Goal: Transaction & Acquisition: Purchase product/service

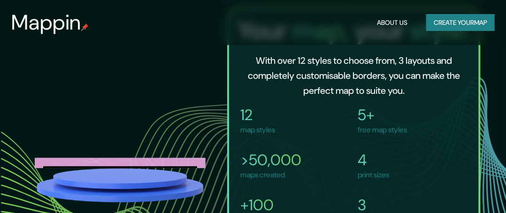
scroll to position [715, 0]
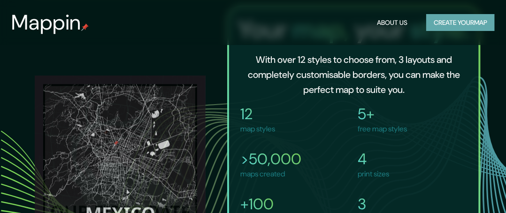
click at [435, 17] on button "Create your map" at bounding box center [460, 22] width 69 height 17
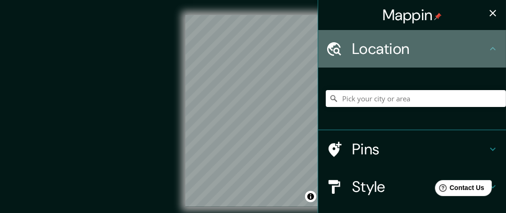
click at [397, 53] on h4 "Location" at bounding box center [419, 48] width 135 height 19
click at [487, 51] on icon at bounding box center [492, 48] width 11 height 11
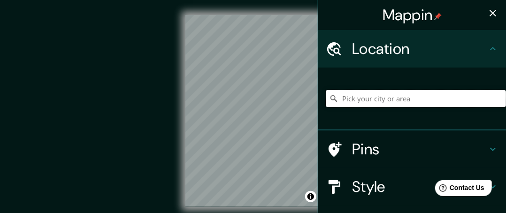
click at [416, 107] on input "Pick your city or area" at bounding box center [416, 98] width 180 height 17
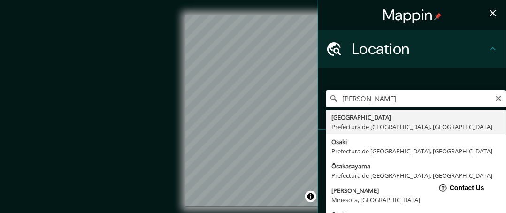
type input "[GEOGRAPHIC_DATA], Prefectura de [GEOGRAPHIC_DATA], [GEOGRAPHIC_DATA]"
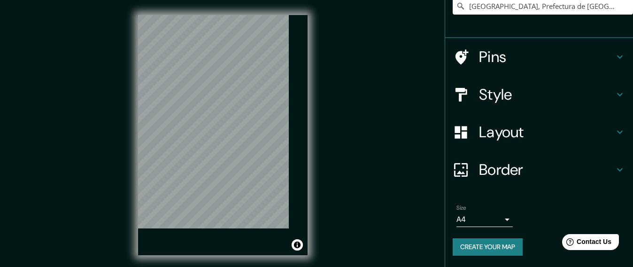
scroll to position [147, 0]
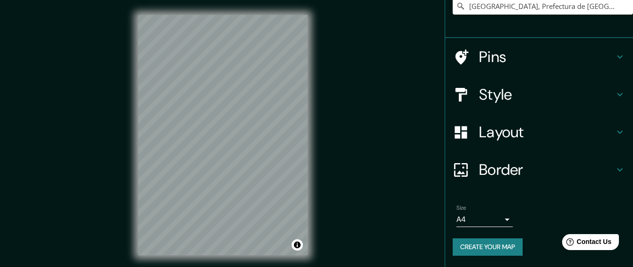
drag, startPoint x: 490, startPoint y: 0, endPoint x: 352, endPoint y: 212, distance: 252.3
click at [352, 212] on div "© Mapbox © OpenStreetMap Improve this map" at bounding box center [222, 135] width 569 height 240
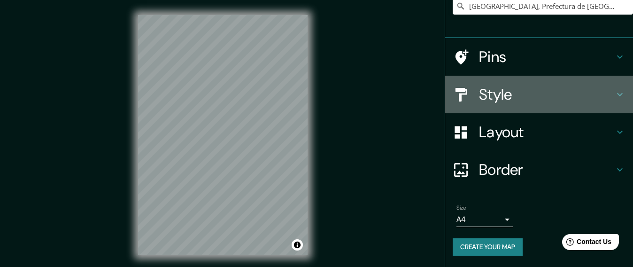
click at [497, 91] on h4 "Style" at bounding box center [546, 94] width 135 height 19
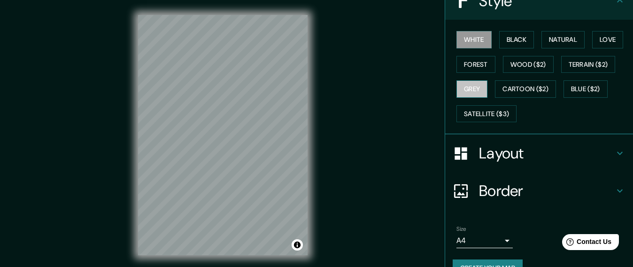
click at [487, 98] on button "Grey" at bounding box center [471, 88] width 31 height 17
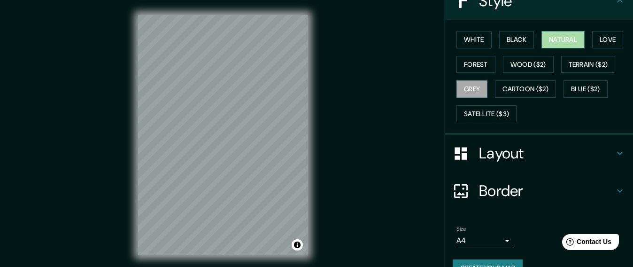
click at [506, 48] on button "Natural" at bounding box center [562, 39] width 43 height 17
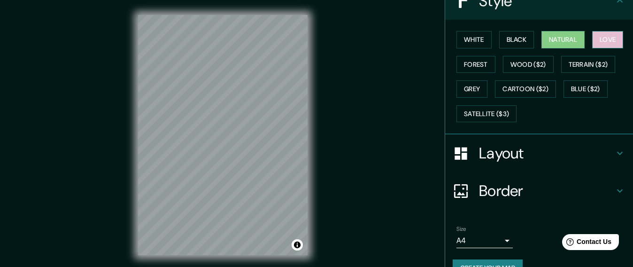
click at [506, 48] on button "Love" at bounding box center [607, 39] width 31 height 17
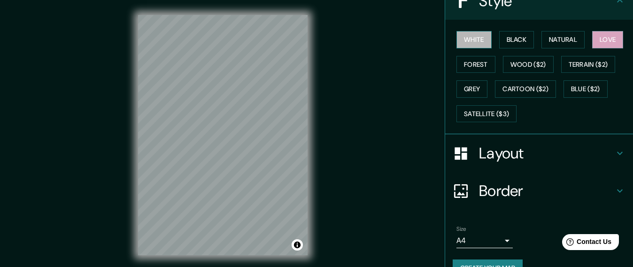
click at [475, 48] on button "White" at bounding box center [473, 39] width 35 height 17
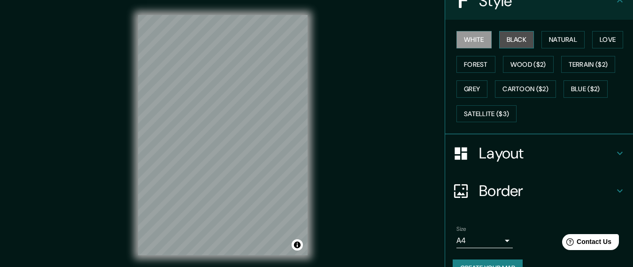
click at [506, 48] on button "Black" at bounding box center [516, 39] width 35 height 17
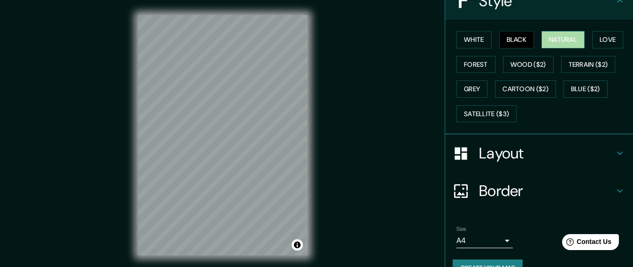
click at [506, 48] on button "Natural" at bounding box center [562, 39] width 43 height 17
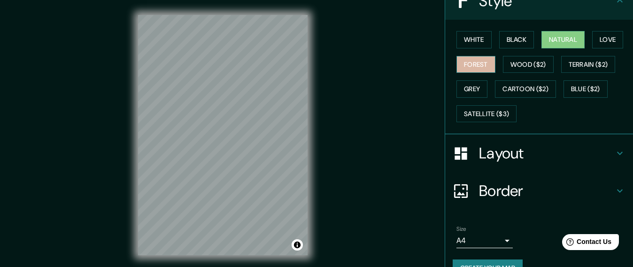
click at [495, 73] on button "Forest" at bounding box center [475, 64] width 39 height 17
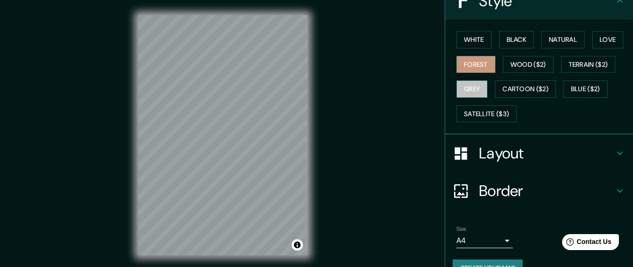
click at [487, 98] on button "Grey" at bounding box center [471, 88] width 31 height 17
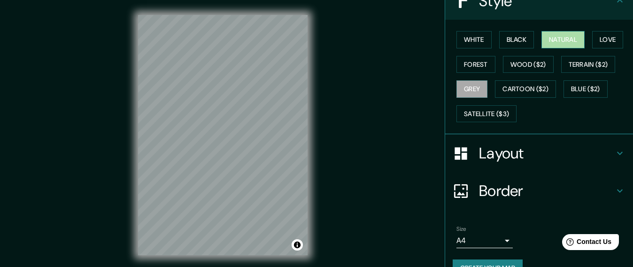
click at [506, 48] on button "Natural" at bounding box center [562, 39] width 43 height 17
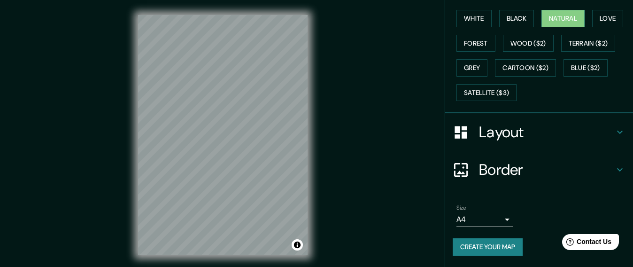
scroll to position [231, 0]
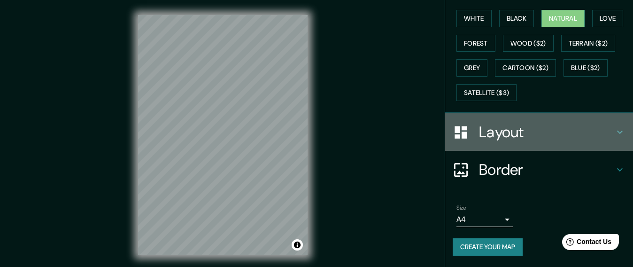
click at [506, 123] on h4 "Layout" at bounding box center [546, 132] width 135 height 19
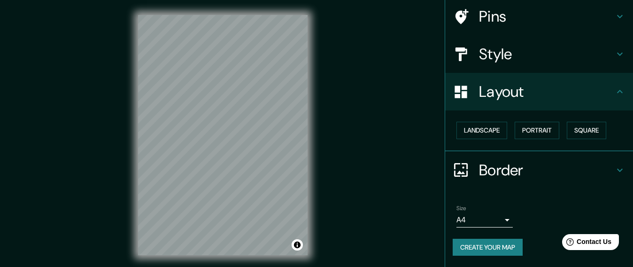
scroll to position [149, 0]
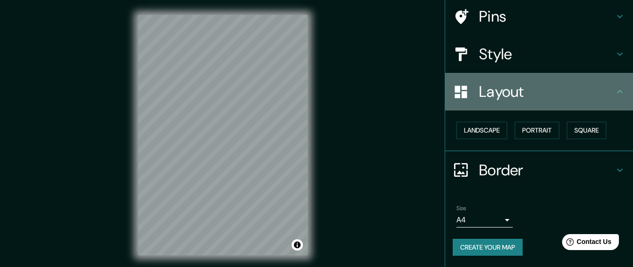
click at [506, 90] on icon at bounding box center [620, 91] width 6 height 3
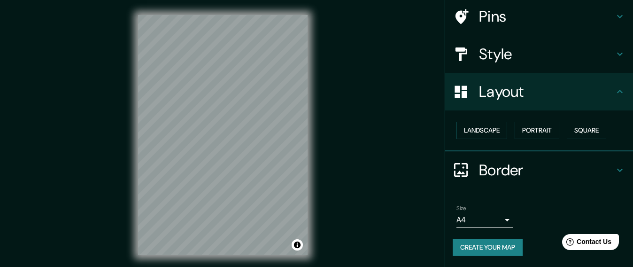
scroll to position [0, 0]
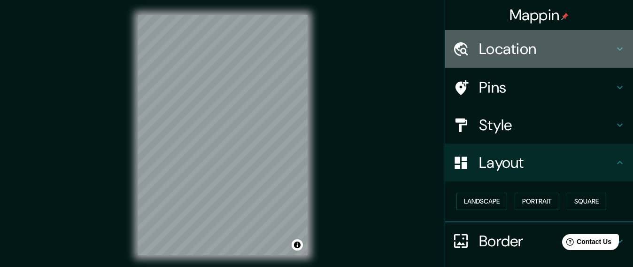
click at [506, 53] on h4 "Location" at bounding box center [546, 48] width 135 height 19
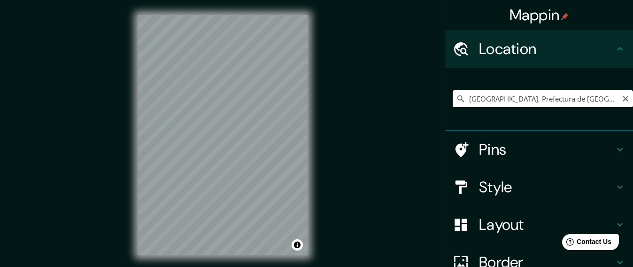
click at [499, 107] on input "[GEOGRAPHIC_DATA], Prefectura de [GEOGRAPHIC_DATA], [GEOGRAPHIC_DATA]" at bounding box center [542, 98] width 180 height 17
click at [506, 102] on icon "Clear" at bounding box center [625, 99] width 8 height 8
click at [506, 107] on input "Pick your city or area" at bounding box center [542, 98] width 180 height 17
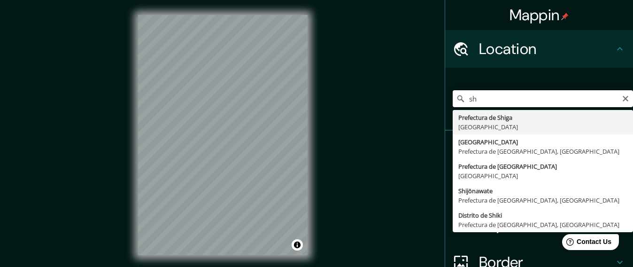
type input "s"
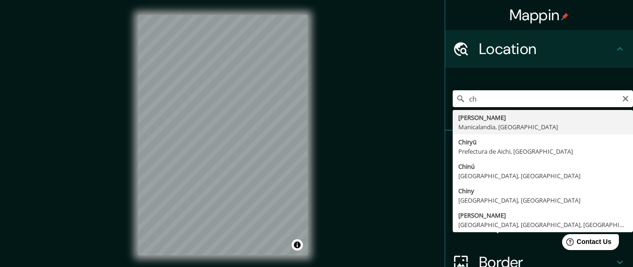
type input "c"
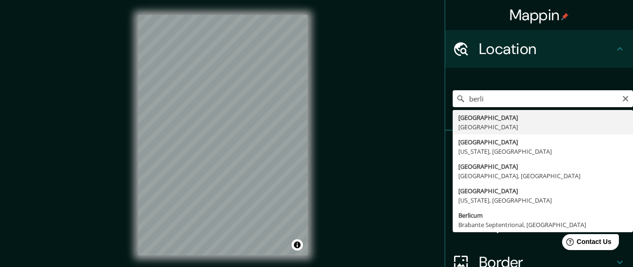
type input "[GEOGRAPHIC_DATA], [GEOGRAPHIC_DATA]"
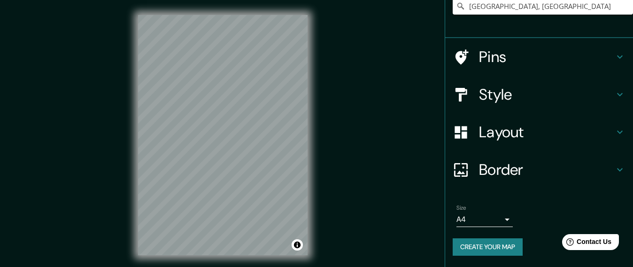
scroll to position [147, 0]
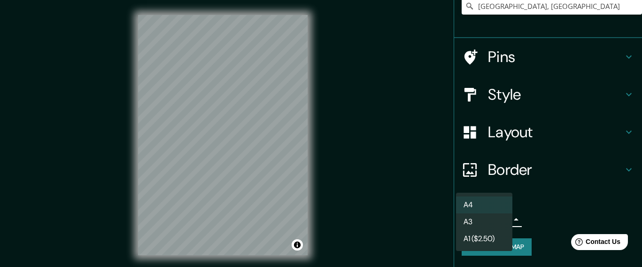
click at [494, 213] on body "Mappin Location [GEOGRAPHIC_DATA], [GEOGRAPHIC_DATA] Pins Style Layout Border C…" at bounding box center [321, 133] width 642 height 267
click at [494, 213] on li "A3" at bounding box center [484, 221] width 56 height 17
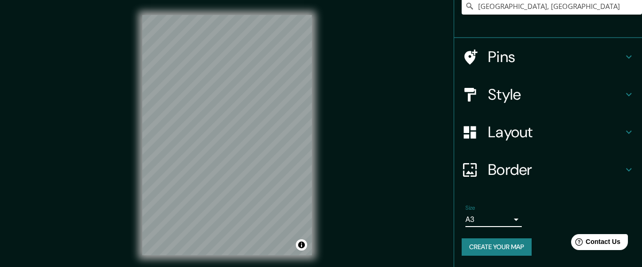
click at [494, 213] on body "Mappin Location [GEOGRAPHIC_DATA], [GEOGRAPHIC_DATA] Pins Style Layout Border C…" at bounding box center [321, 133] width 642 height 267
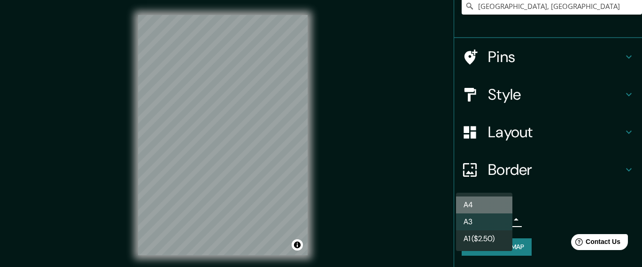
click at [493, 209] on li "A4" at bounding box center [484, 204] width 56 height 17
type input "single"
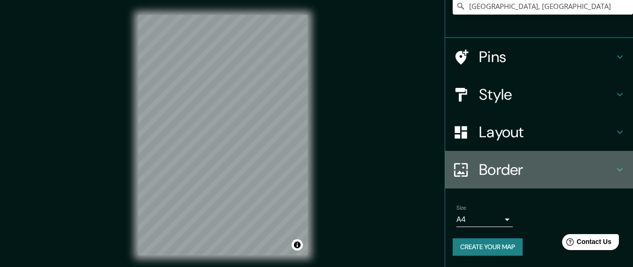
click at [506, 160] on h4 "Border" at bounding box center [546, 169] width 135 height 19
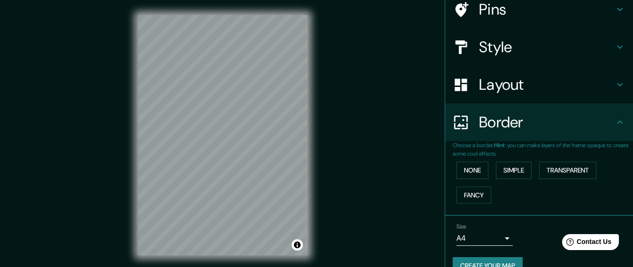
scroll to position [120, 0]
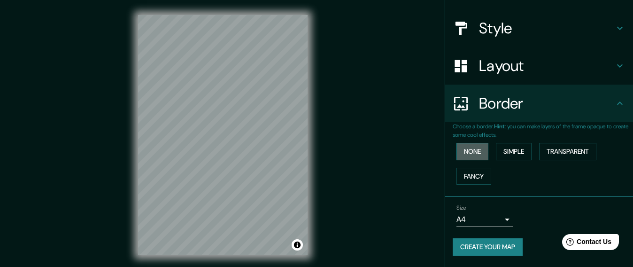
click at [462, 160] on button "None" at bounding box center [472, 151] width 32 height 17
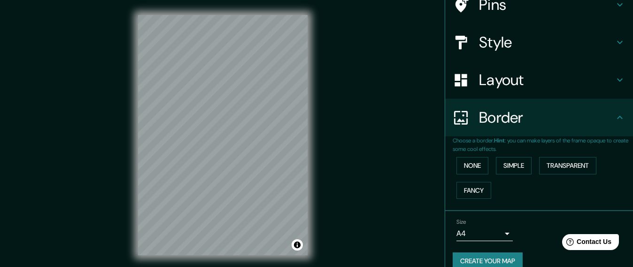
scroll to position [83, 0]
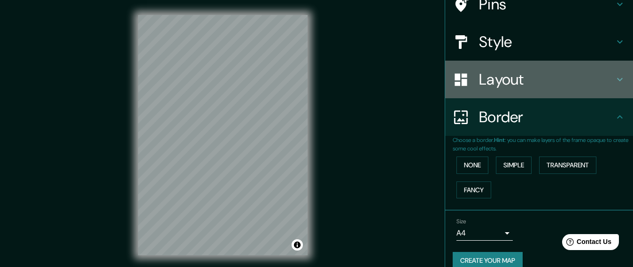
click at [506, 98] on div "Layout" at bounding box center [539, 80] width 188 height 38
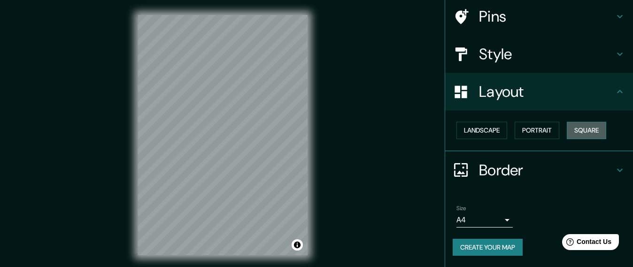
click at [506, 139] on button "Square" at bounding box center [586, 130] width 39 height 17
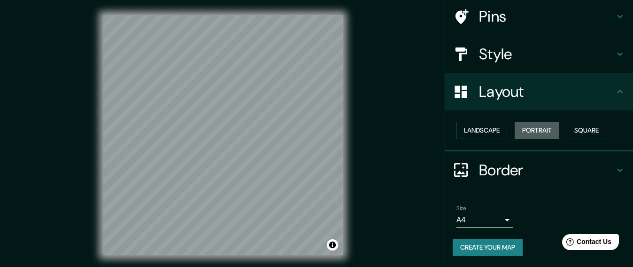
click at [506, 139] on button "Portrait" at bounding box center [536, 130] width 45 height 17
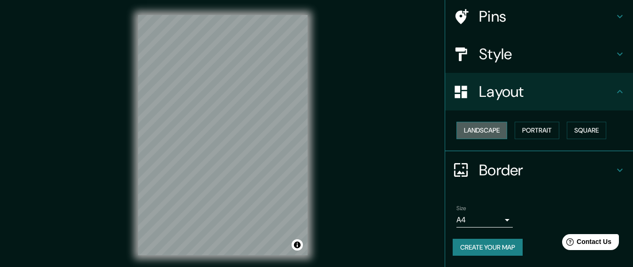
click at [492, 139] on button "Landscape" at bounding box center [481, 130] width 51 height 17
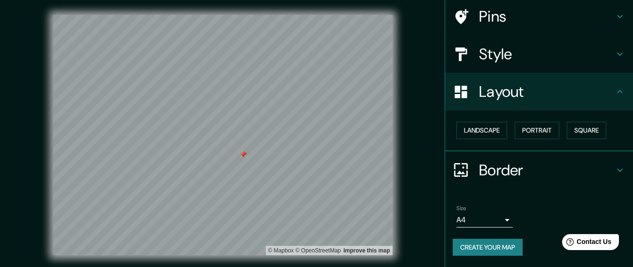
click at [243, 158] on div at bounding box center [243, 155] width 8 height 8
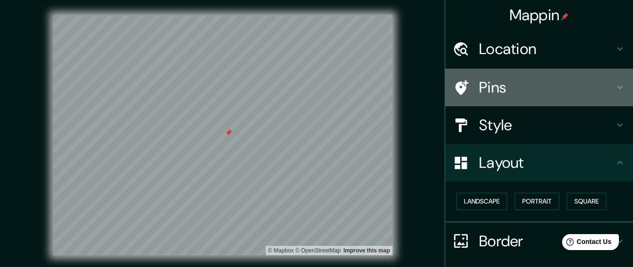
click at [506, 97] on h4 "Pins" at bounding box center [546, 87] width 135 height 19
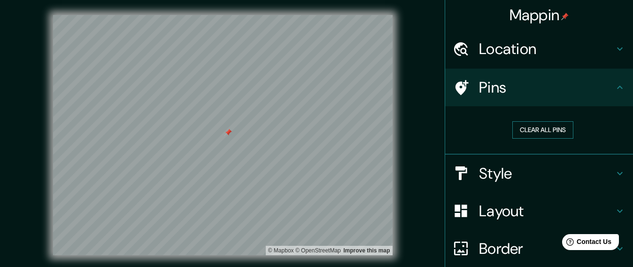
click at [506, 138] on button "Clear all pins" at bounding box center [542, 129] width 61 height 17
